Goal: Transaction & Acquisition: Purchase product/service

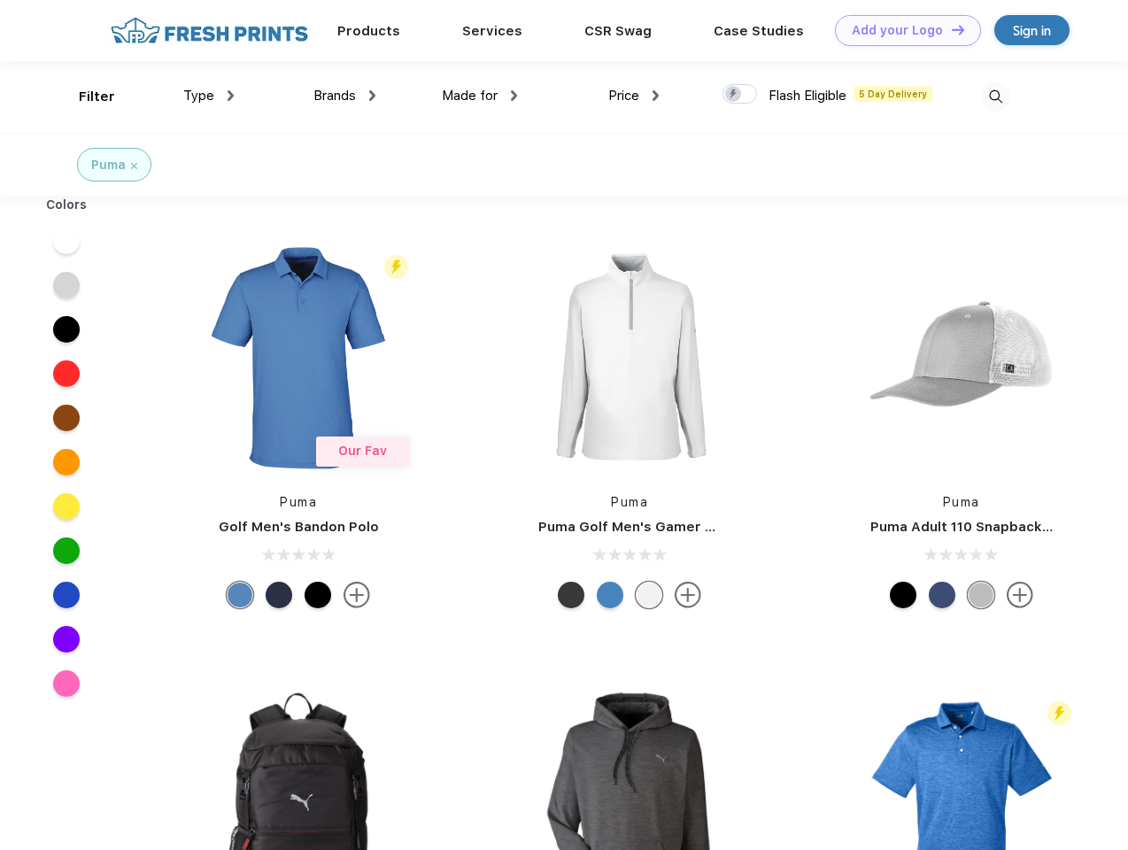
click at [902, 30] on link "Add your Logo Design Tool" at bounding box center [908, 30] width 146 height 31
click at [0, 0] on div "Design Tool" at bounding box center [0, 0] width 0 height 0
click at [950, 29] on link "Add your Logo Design Tool" at bounding box center [908, 30] width 146 height 31
click at [85, 97] on div "Filter" at bounding box center [97, 97] width 36 height 20
click at [209, 96] on span "Type" at bounding box center [198, 96] width 31 height 16
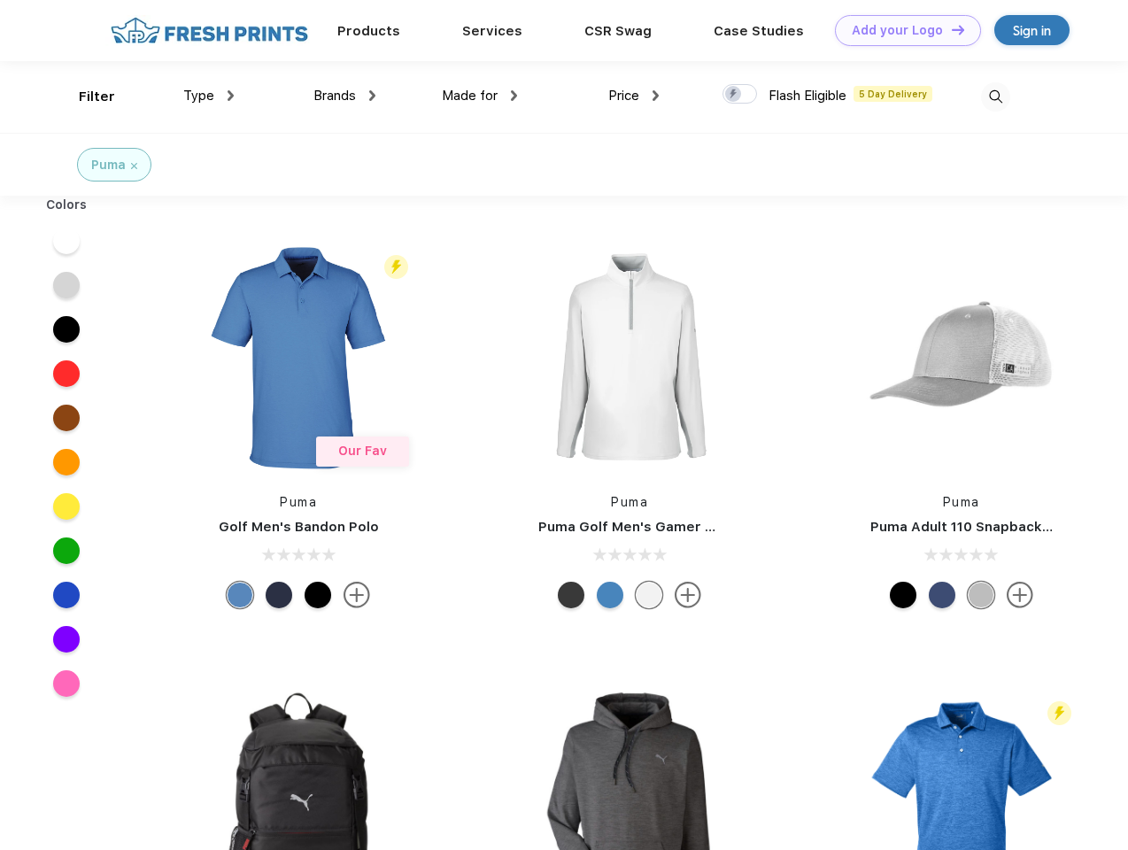
click at [344, 96] on span "Brands" at bounding box center [334, 96] width 43 height 16
click at [480, 96] on span "Made for" at bounding box center [470, 96] width 56 height 16
click at [634, 96] on span "Price" at bounding box center [623, 96] width 31 height 16
click at [740, 95] on div at bounding box center [740, 93] width 35 height 19
click at [734, 95] on input "checkbox" at bounding box center [729, 89] width 12 height 12
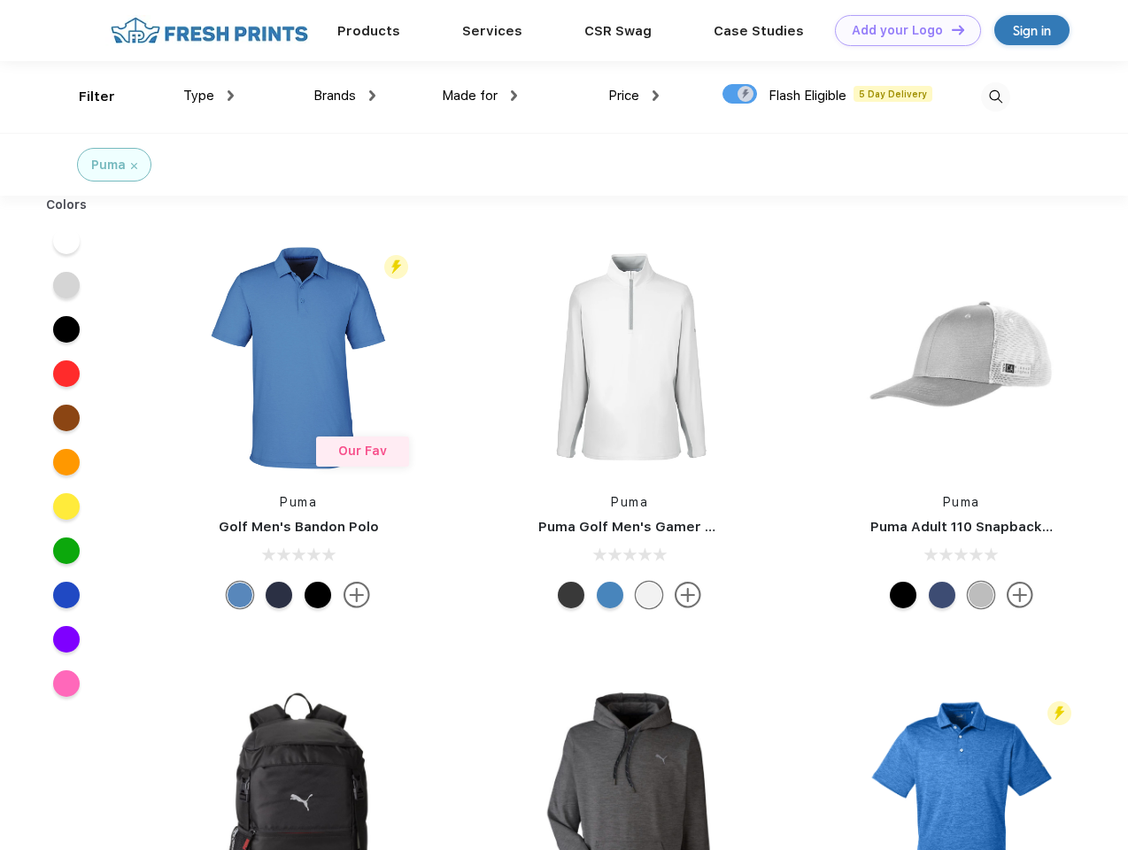
click at [995, 97] on img at bounding box center [995, 96] width 29 height 29
